Goal: Navigation & Orientation: Find specific page/section

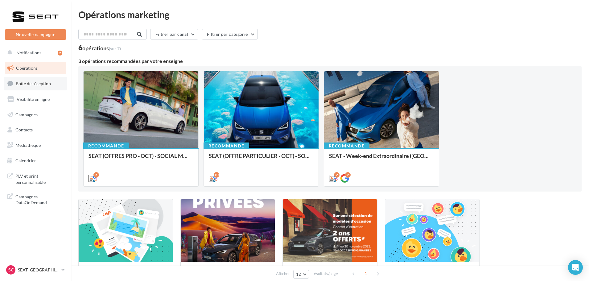
click at [34, 80] on link "Boîte de réception" at bounding box center [36, 83] width 64 height 13
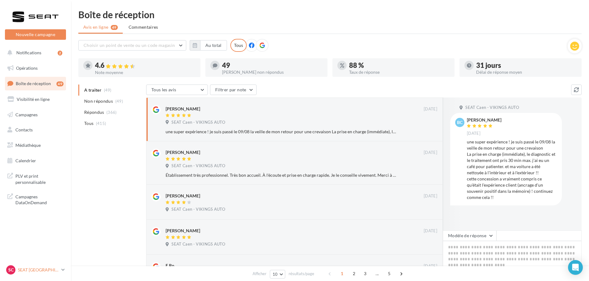
click at [36, 271] on p "SEAT [GEOGRAPHIC_DATA]" at bounding box center [38, 270] width 41 height 6
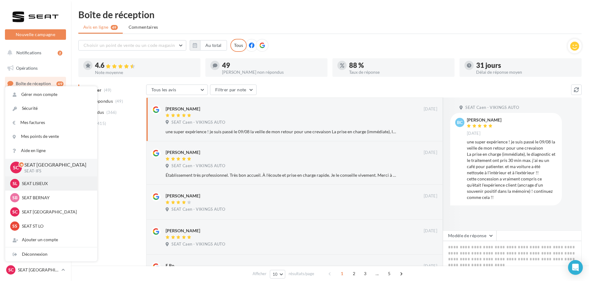
click at [43, 187] on div "SL SEAT LISIEUX SEAT-LISIEUX" at bounding box center [51, 183] width 82 height 9
